Goal: Information Seeking & Learning: Learn about a topic

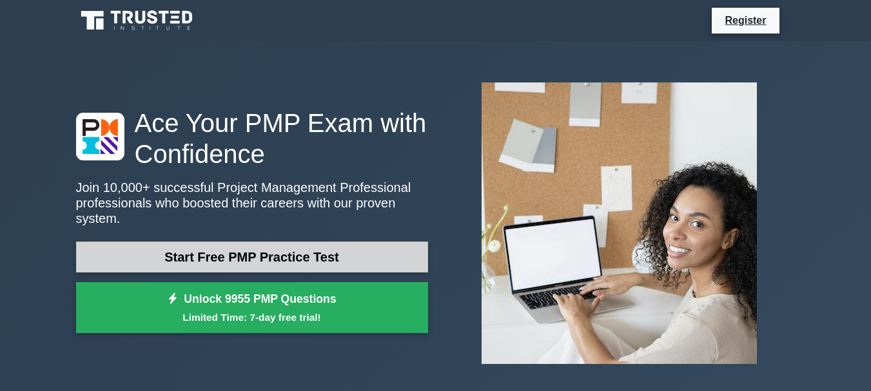
click at [307, 248] on link "Start Free PMP Practice Test" at bounding box center [252, 257] width 352 height 31
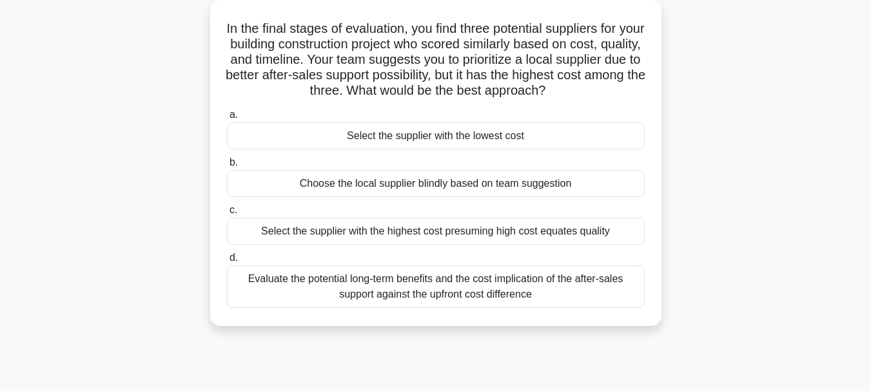
scroll to position [74, 0]
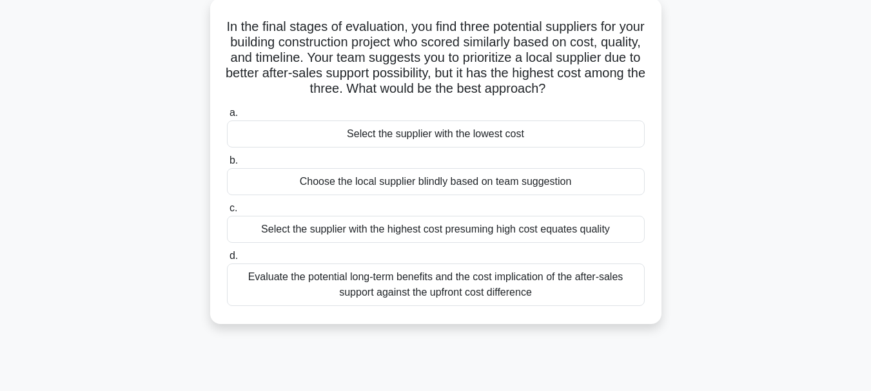
click at [401, 287] on div "Evaluate the potential long-term benefits and the cost implication of the after…" at bounding box center [436, 285] width 418 height 43
click at [227, 260] on input "d. Evaluate the potential long-term benefits and the cost implication of the af…" at bounding box center [227, 256] width 0 height 8
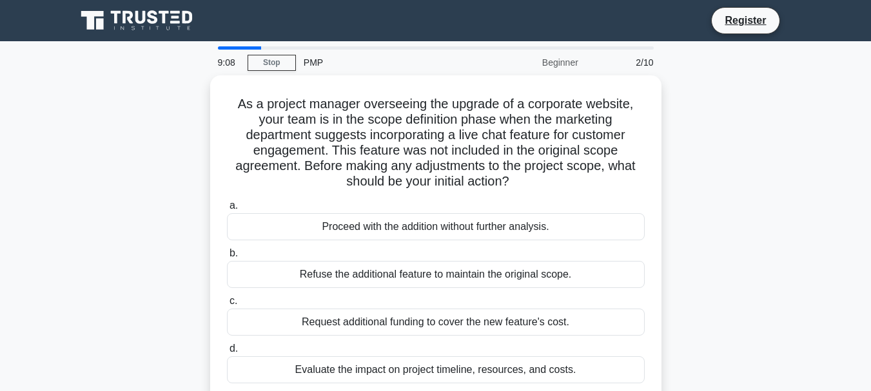
scroll to position [15, 0]
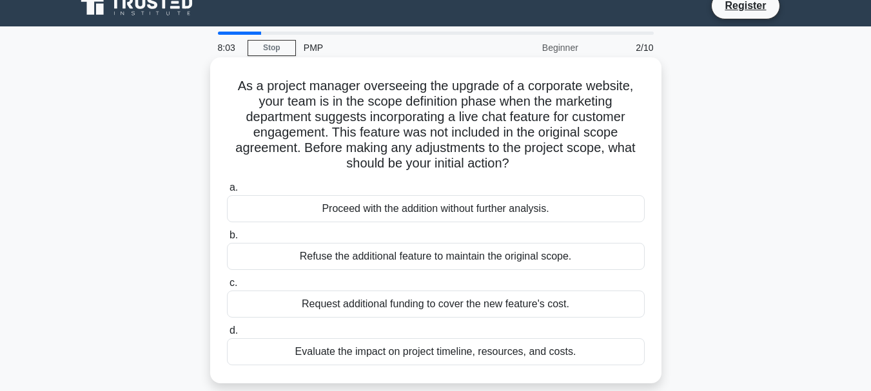
click at [400, 213] on div "Proceed with the addition without further analysis." at bounding box center [436, 208] width 418 height 27
click at [227, 192] on input "a. Proceed with the addition without further analysis." at bounding box center [227, 188] width 0 height 8
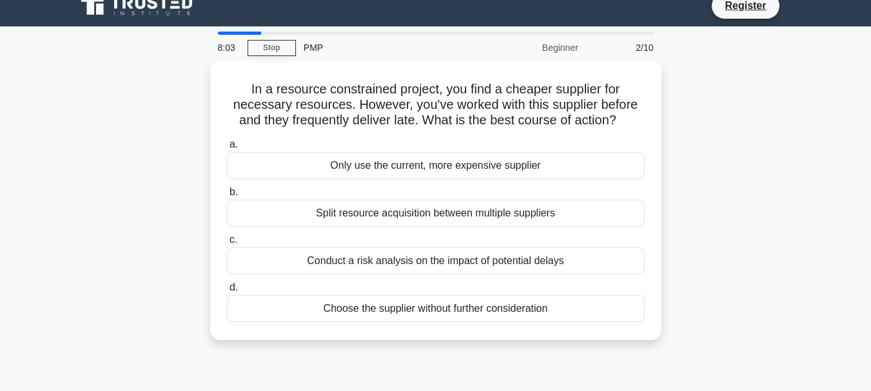
scroll to position [0, 0]
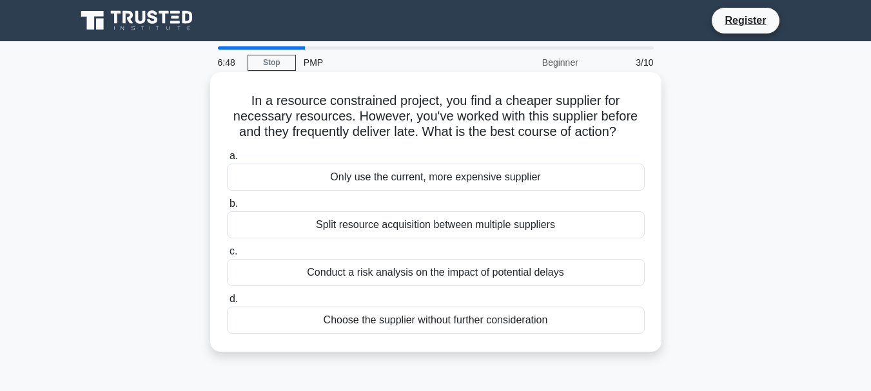
click at [403, 274] on div "Conduct a risk analysis on the impact of potential delays" at bounding box center [436, 272] width 418 height 27
click at [227, 256] on input "c. Conduct a risk analysis on the impact of potential delays" at bounding box center [227, 252] width 0 height 8
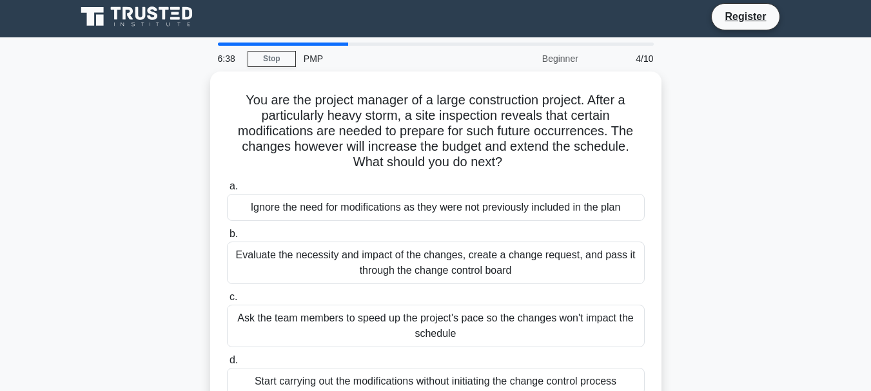
scroll to position [6, 0]
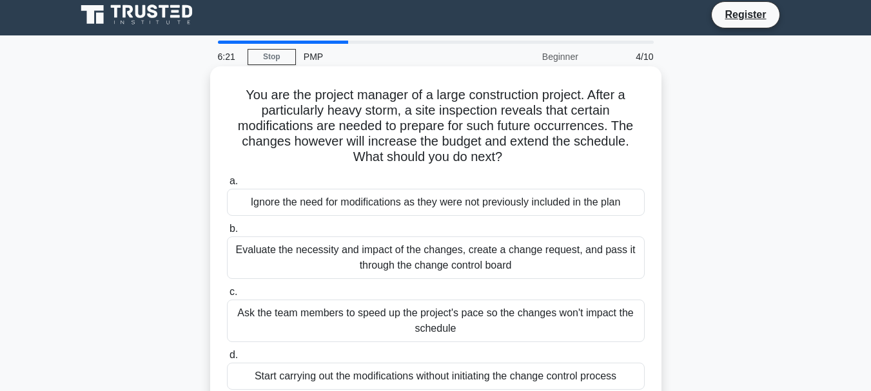
click at [452, 267] on div "Evaluate the necessity and impact of the changes, create a change request, and …" at bounding box center [436, 258] width 418 height 43
click at [227, 233] on input "b. Evaluate the necessity and impact of the changes, create a change request, a…" at bounding box center [227, 229] width 0 height 8
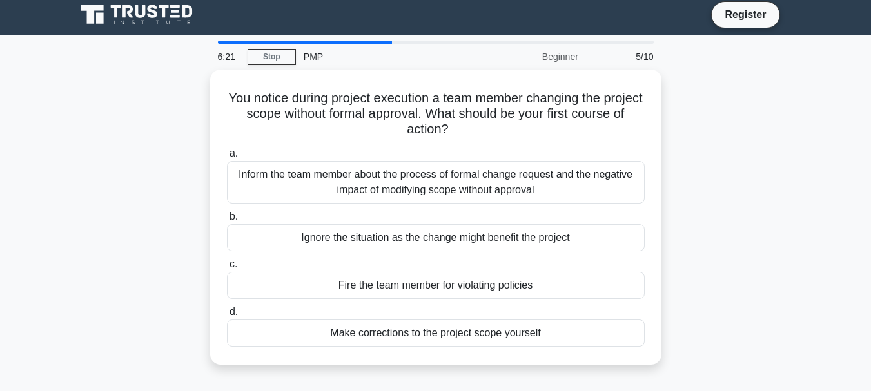
scroll to position [0, 0]
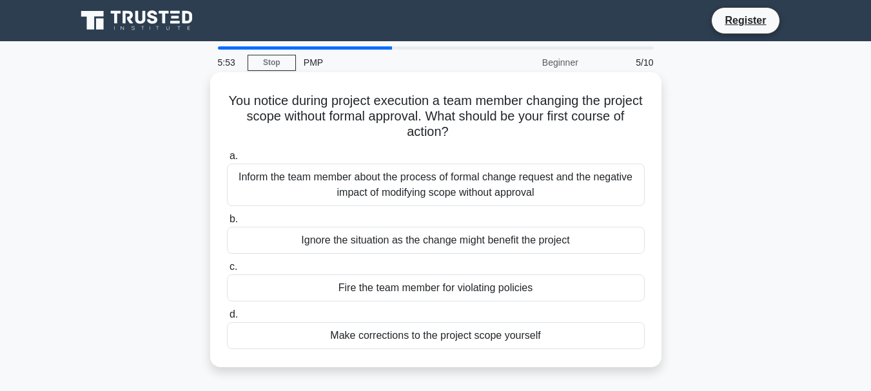
click at [417, 187] on div "Inform the team member about the process of formal change request and the negat…" at bounding box center [436, 185] width 418 height 43
click at [227, 160] on input "a. Inform the team member about the process of formal change request and the ne…" at bounding box center [227, 156] width 0 height 8
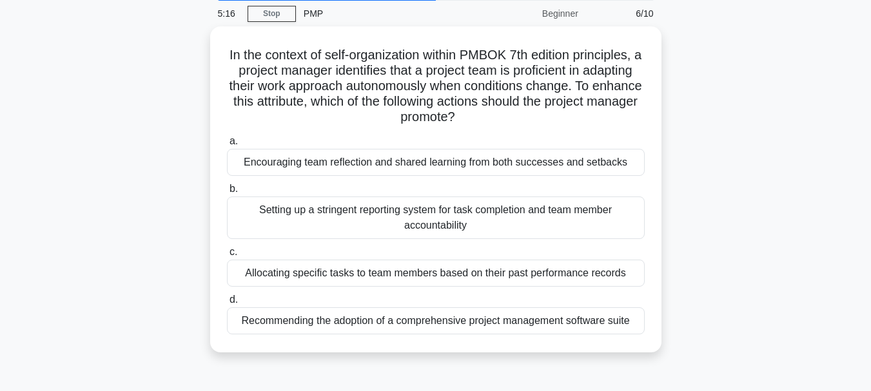
scroll to position [70, 0]
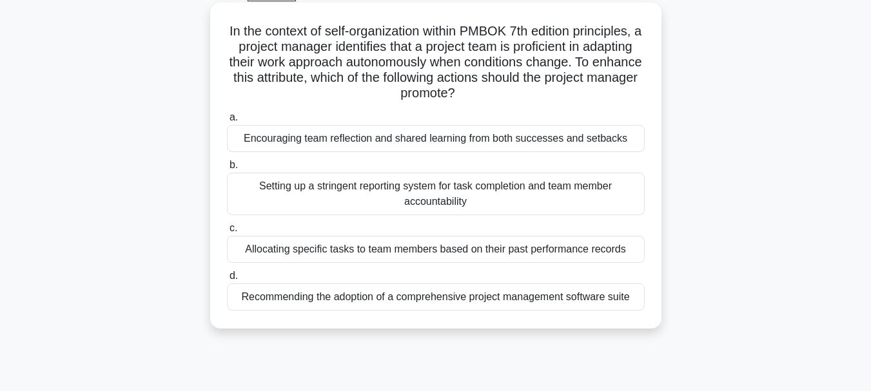
click at [452, 144] on div "Encouraging team reflection and shared learning from both successes and setbacks" at bounding box center [436, 138] width 418 height 27
click at [227, 122] on input "a. Encouraging team reflection and shared learning from both successes and setb…" at bounding box center [227, 117] width 0 height 8
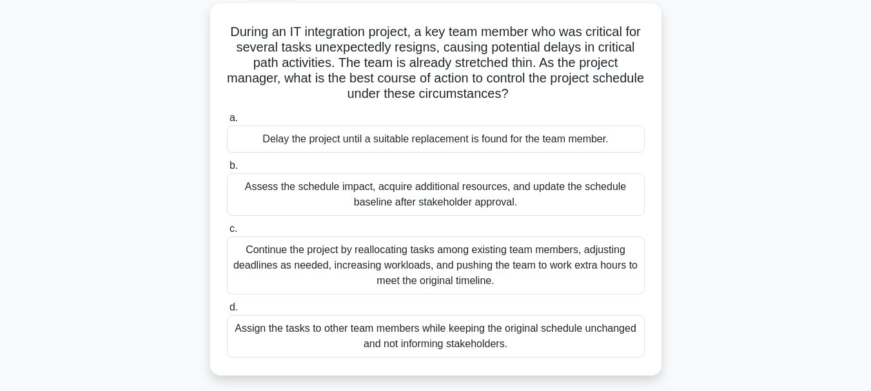
scroll to position [66, 0]
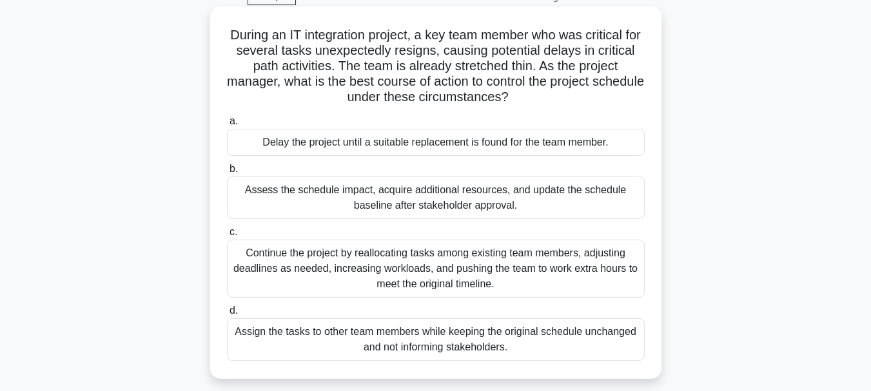
click at [538, 193] on div "Assess the schedule impact, acquire additional resources, and update the schedu…" at bounding box center [436, 198] width 418 height 43
click at [227, 173] on input "b. Assess the schedule impact, acquire additional resources, and update the sch…" at bounding box center [227, 169] width 0 height 8
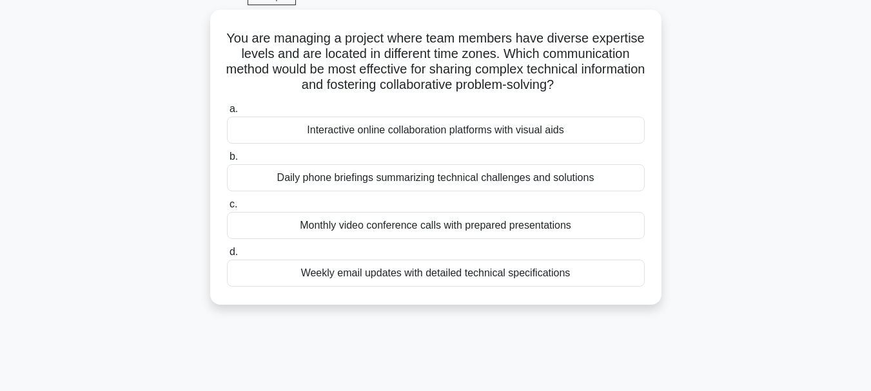
scroll to position [0, 0]
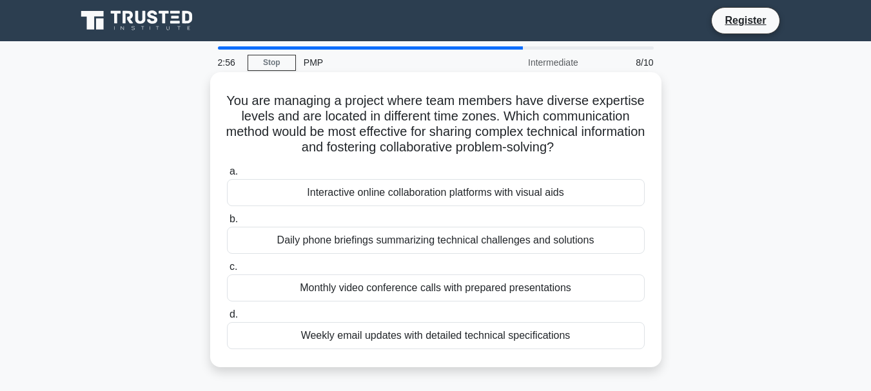
click at [402, 197] on div "Interactive online collaboration platforms with visual aids" at bounding box center [436, 192] width 418 height 27
click at [227, 176] on input "a. Interactive online collaboration platforms with visual aids" at bounding box center [227, 172] width 0 height 8
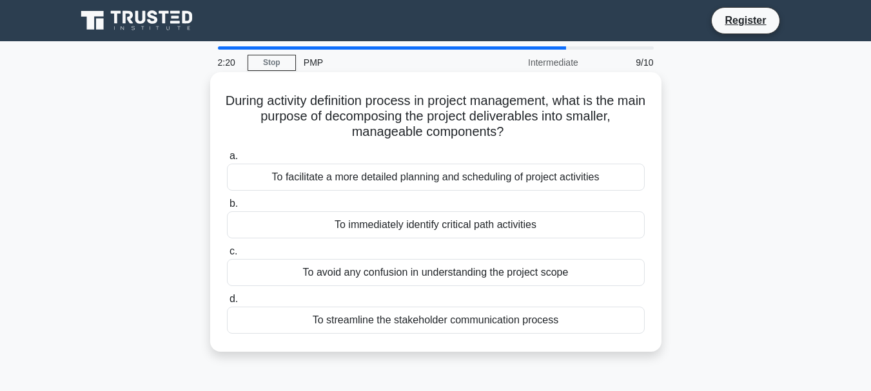
click at [423, 180] on div "To facilitate a more detailed planning and scheduling of project activities" at bounding box center [436, 177] width 418 height 27
click at [227, 160] on input "a. To facilitate a more detailed planning and scheduling of project activities" at bounding box center [227, 156] width 0 height 8
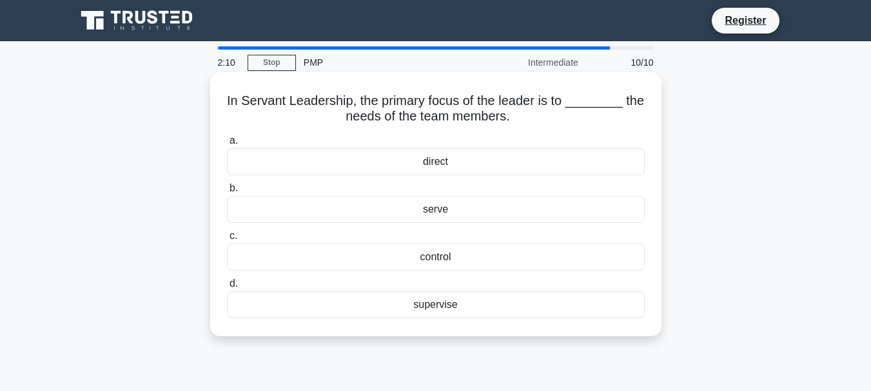
click at [461, 213] on div "serve" at bounding box center [436, 209] width 418 height 27
click at [227, 193] on input "b. serve" at bounding box center [227, 188] width 0 height 8
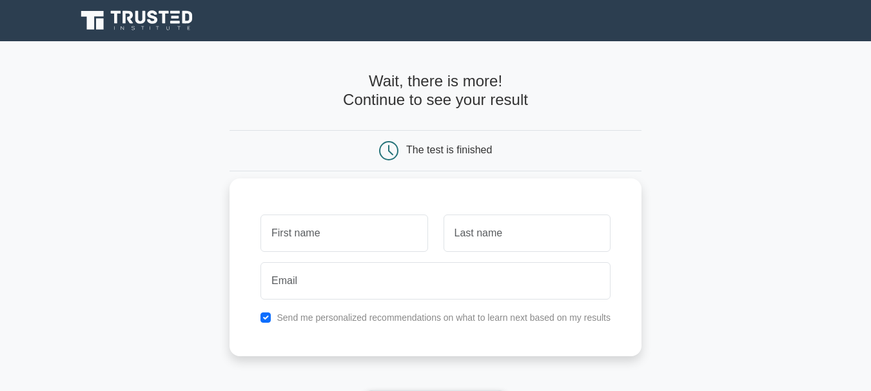
click at [373, 238] on input "text" at bounding box center [343, 233] width 167 height 37
type input "[PERSON_NAME]"
click at [484, 234] on input "text" at bounding box center [526, 233] width 167 height 37
type input "Barboza"
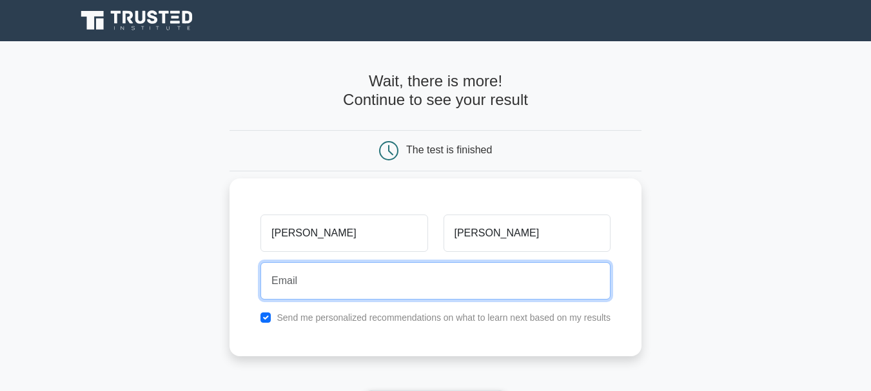
click at [368, 282] on input "email" at bounding box center [435, 280] width 350 height 37
type input "marco.a.barboza.c@gmail.com"
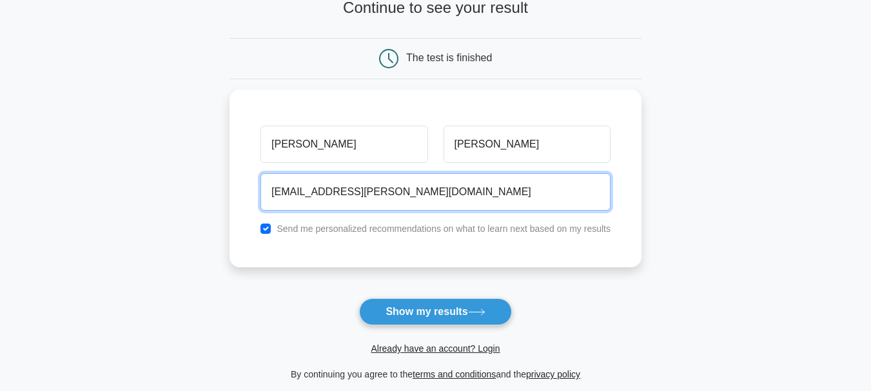
scroll to position [101, 0]
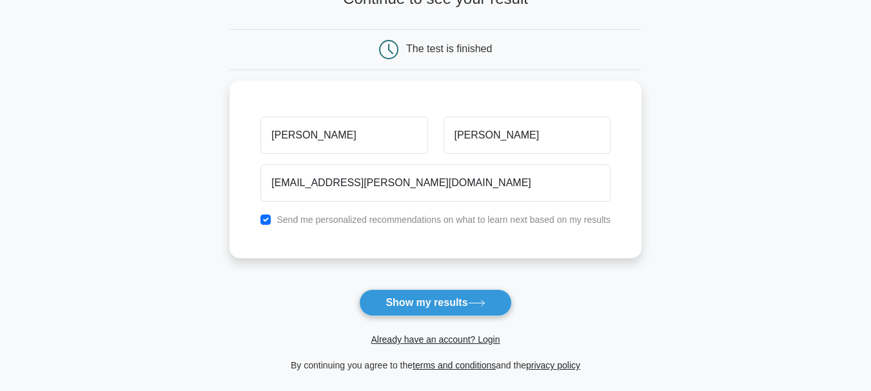
click at [454, 299] on button "Show my results" at bounding box center [435, 302] width 152 height 27
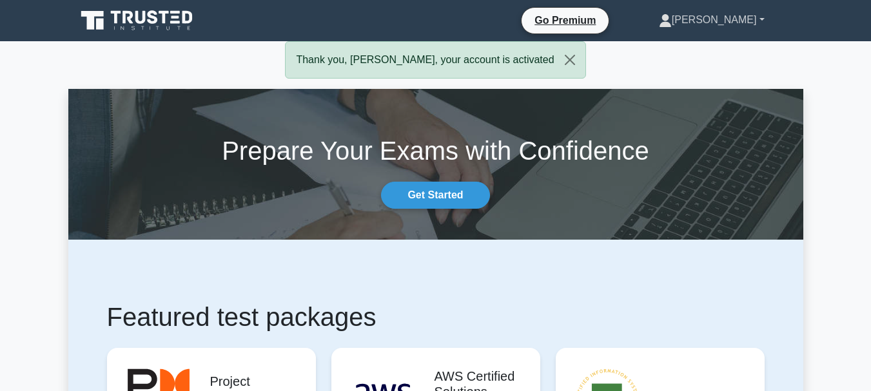
click at [761, 18] on link "[PERSON_NAME]" at bounding box center [712, 20] width 168 height 26
click at [713, 54] on link "Profile" at bounding box center [679, 50] width 102 height 21
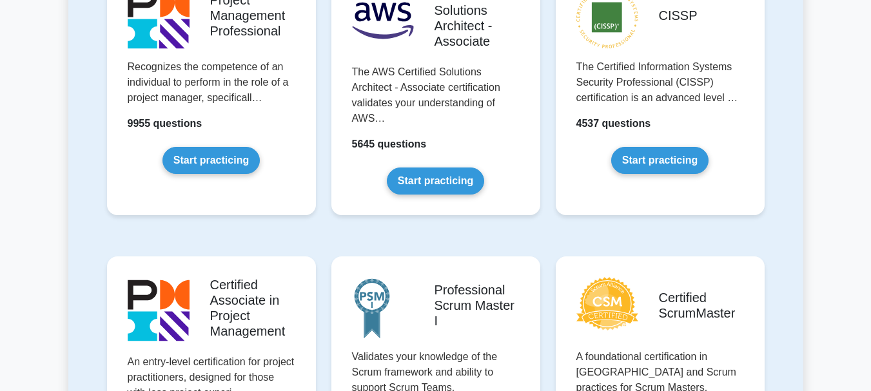
scroll to position [260, 0]
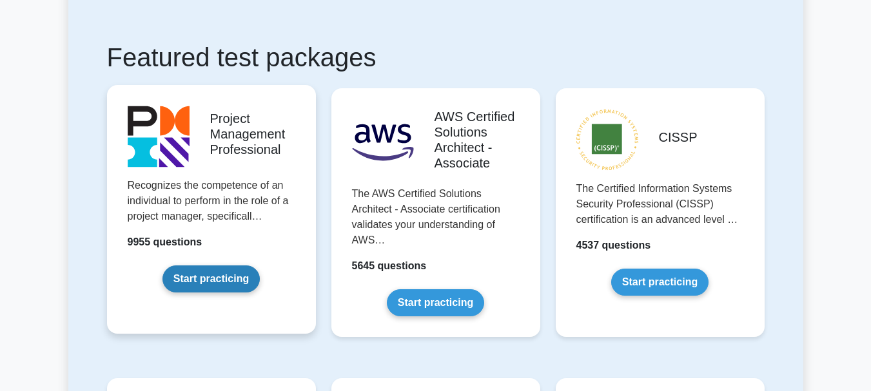
click at [240, 266] on link "Start practicing" at bounding box center [210, 279] width 97 height 27
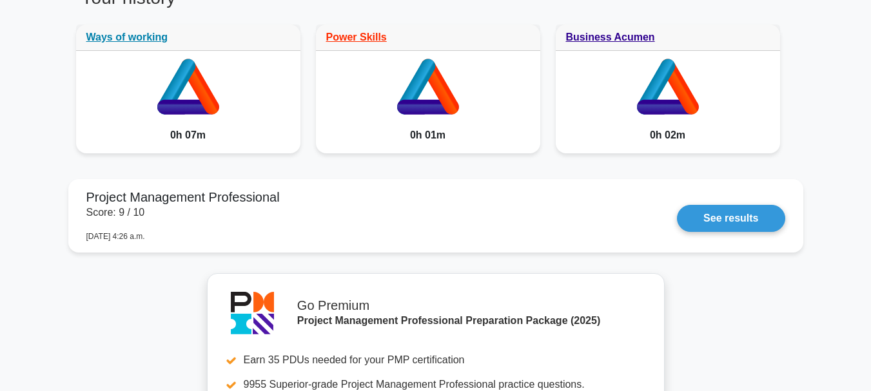
scroll to position [1076, 0]
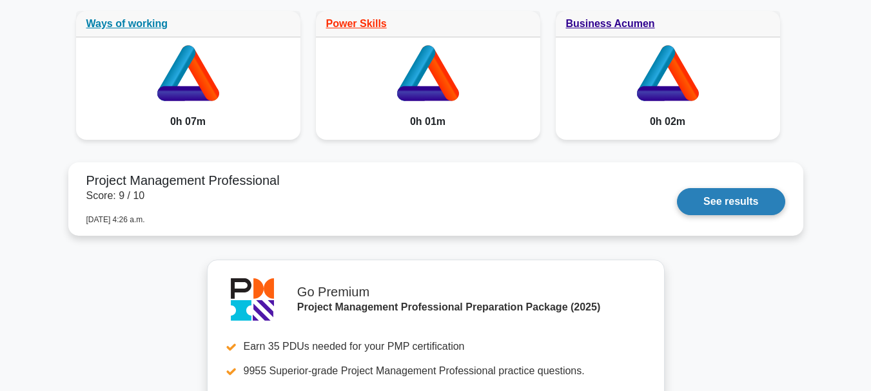
click at [723, 197] on link "See results" at bounding box center [731, 201] width 108 height 27
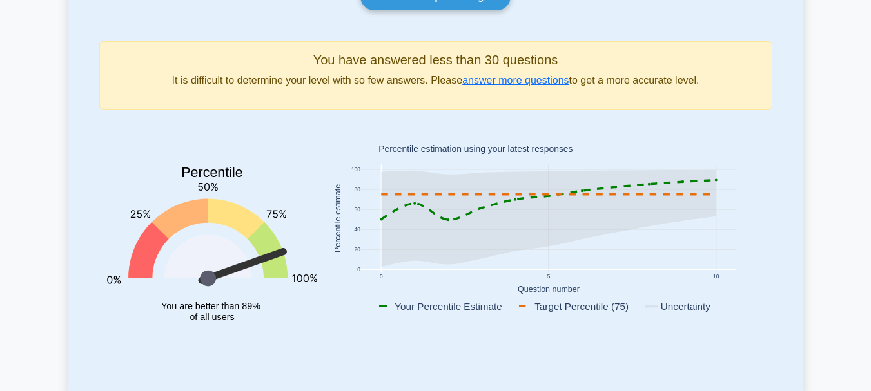
scroll to position [131, 0]
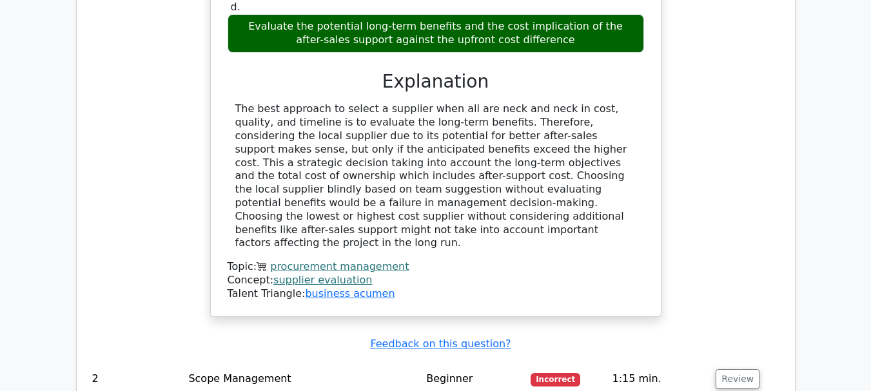
scroll to position [1513, 0]
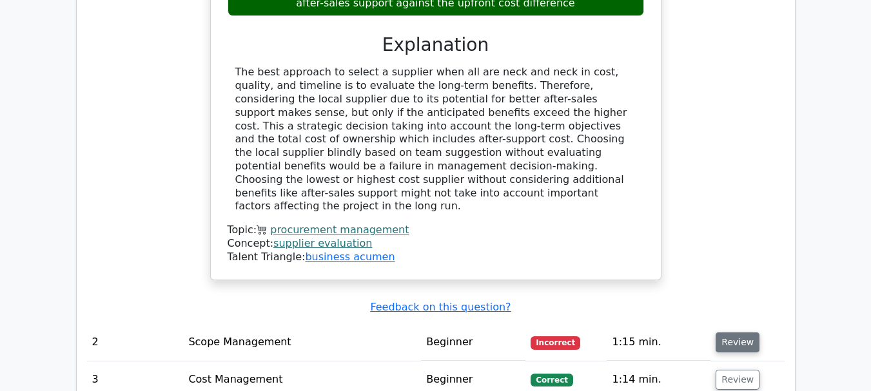
click at [734, 333] on button "Review" at bounding box center [737, 343] width 44 height 20
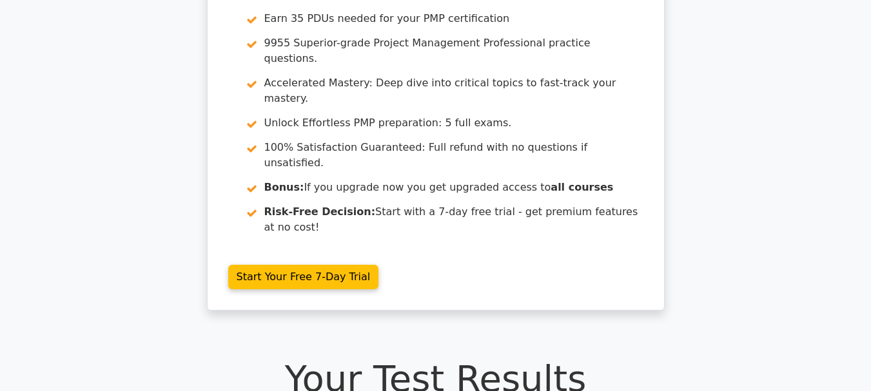
scroll to position [0, 0]
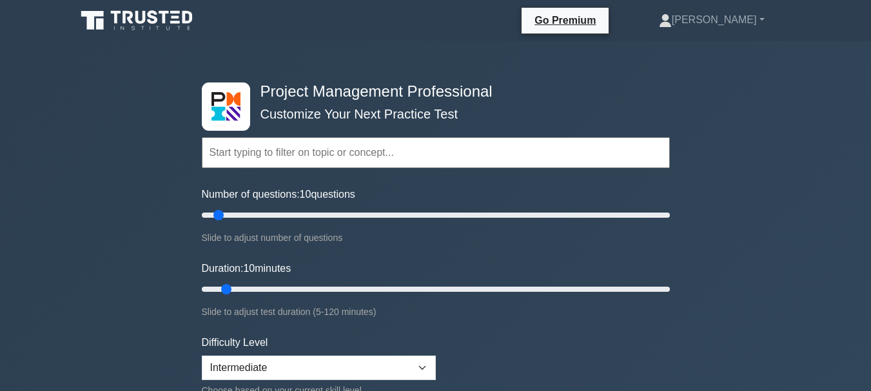
click at [376, 146] on input "text" at bounding box center [436, 152] width 468 height 31
click at [757, 23] on link "[PERSON_NAME]" at bounding box center [712, 20] width 168 height 26
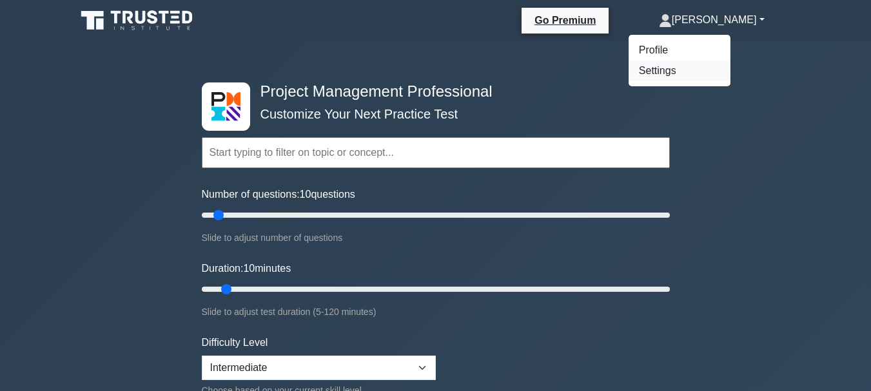
click at [727, 72] on link "Settings" at bounding box center [679, 71] width 102 height 21
